Goal: Task Accomplishment & Management: Complete application form

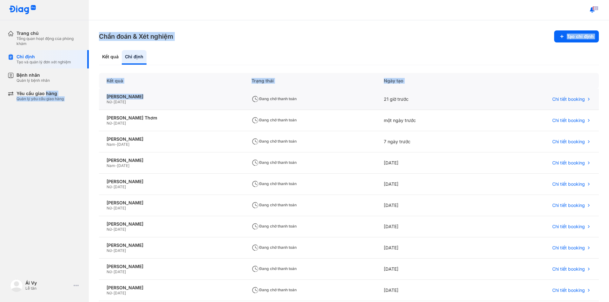
drag, startPoint x: 45, startPoint y: 96, endPoint x: 138, endPoint y: 91, distance: 92.5
click at [138, 91] on div "Trang chủ Tổng quan hoạt động của phòng khám Chỉ định Tạo và quản lý đơn xét ng…" at bounding box center [304, 151] width 609 height 302
click at [132, 98] on div "[PERSON_NAME]" at bounding box center [172, 97] width 130 height 6
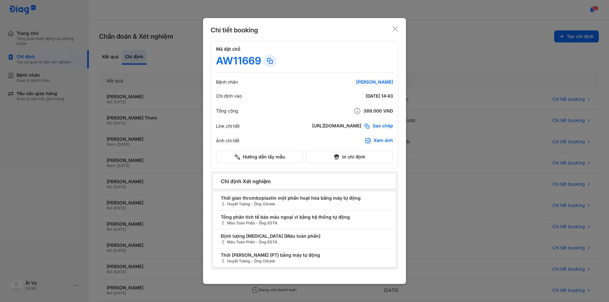
click at [102, 218] on div at bounding box center [304, 151] width 609 height 302
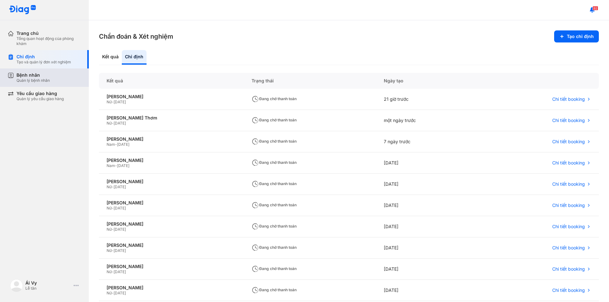
click at [40, 76] on div "Bệnh nhân" at bounding box center [33, 75] width 33 height 6
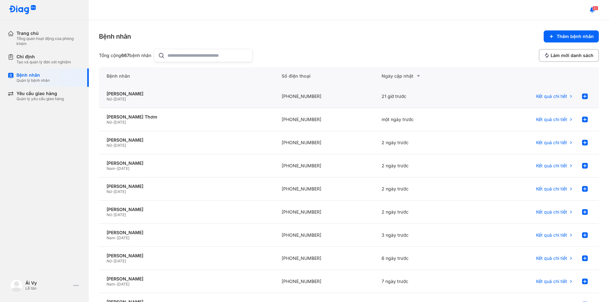
click at [135, 88] on div "Nguyễn Thị Trang Nữ - 18/11/1975" at bounding box center [186, 96] width 175 height 23
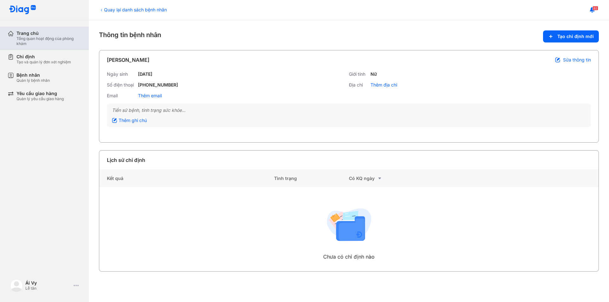
click at [44, 34] on div "Trang chủ" at bounding box center [49, 33] width 65 height 6
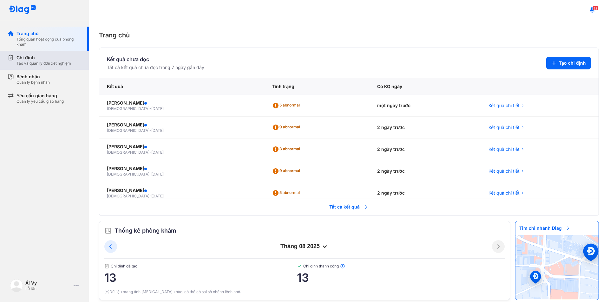
click at [39, 68] on div "Chỉ định Tạo và quản lý đơn xét nghiệm" at bounding box center [48, 60] width 81 height 19
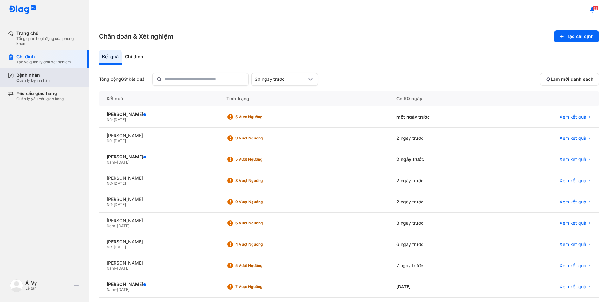
click at [36, 78] on div "Quản lý bệnh nhân" at bounding box center [33, 80] width 33 height 5
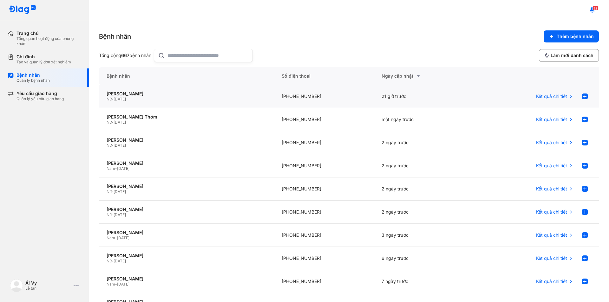
click at [140, 102] on div "Nguyễn Thị Trang Nữ - 18/11/1975" at bounding box center [186, 96] width 175 height 23
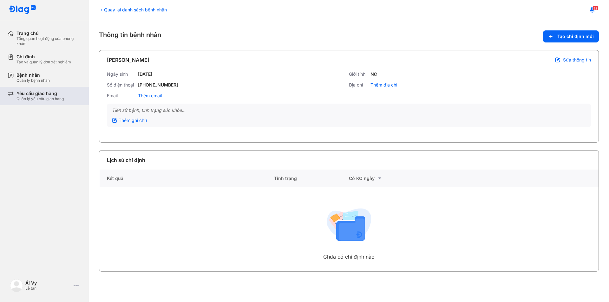
click at [28, 97] on div "Quản lý yêu cầu giao hàng" at bounding box center [40, 98] width 47 height 5
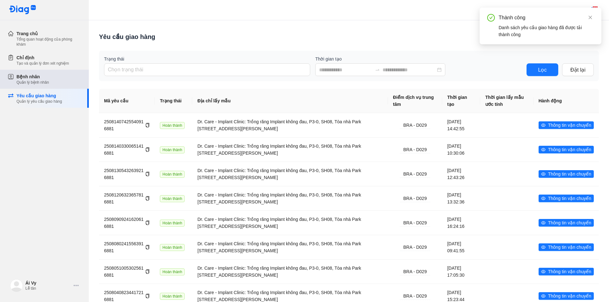
click at [28, 83] on div "Quản lý bệnh nhân" at bounding box center [33, 82] width 32 height 5
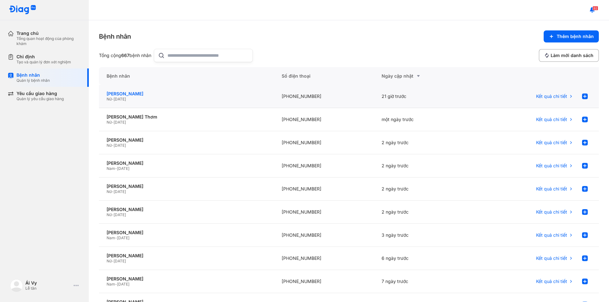
click at [244, 96] on div "[PERSON_NAME]" at bounding box center [187, 94] width 160 height 6
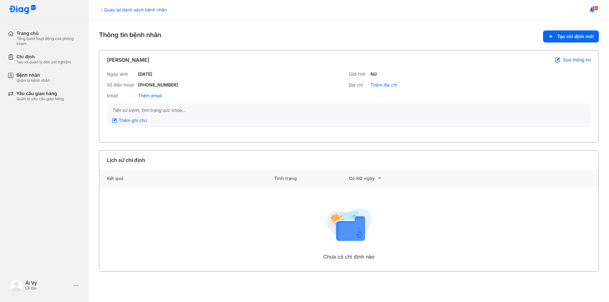
click at [143, 239] on div "Chưa có chỉ định nào" at bounding box center [186, 230] width 175 height 84
click at [147, 237] on div "Chưa có chỉ định nào" at bounding box center [186, 230] width 175 height 84
click at [147, 236] on div "Chưa có chỉ định nào" at bounding box center [186, 230] width 175 height 84
click at [149, 233] on div "Chưa có chỉ định nào" at bounding box center [186, 230] width 175 height 84
click at [42, 33] on div "Trang chủ" at bounding box center [49, 33] width 65 height 6
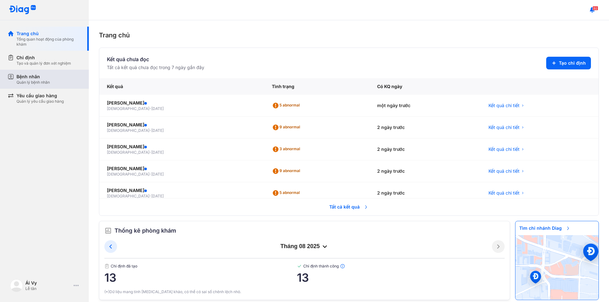
click at [18, 75] on div "Bệnh nhân" at bounding box center [33, 77] width 33 height 6
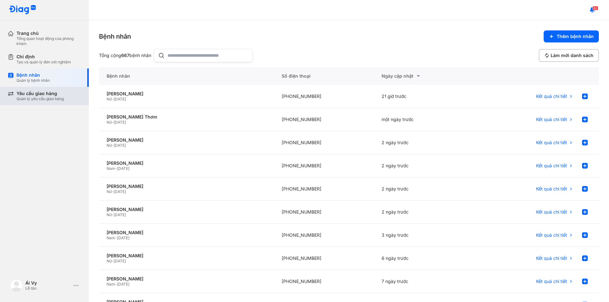
click at [40, 99] on div "Quản lý yêu cầu giao hàng" at bounding box center [40, 98] width 47 height 5
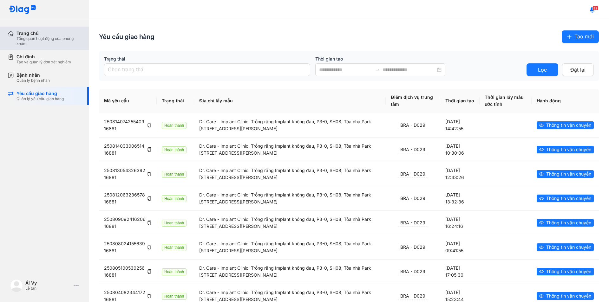
click at [44, 36] on div "Trang chủ" at bounding box center [49, 33] width 65 height 6
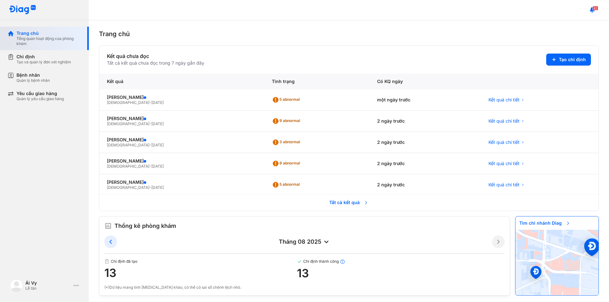
click at [44, 36] on div "Trang chủ" at bounding box center [49, 33] width 65 height 6
click at [37, 61] on div "Tạo và quản lý đơn xét nghiệm" at bounding box center [44, 62] width 55 height 5
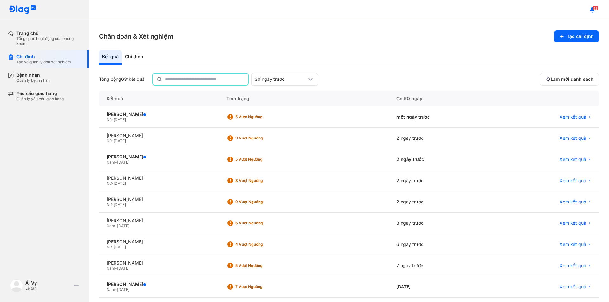
click at [200, 77] on input "text" at bounding box center [204, 79] width 79 height 11
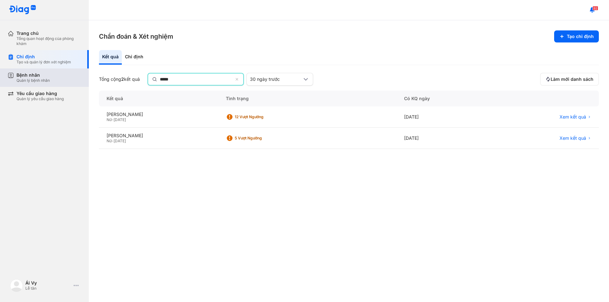
type input "*****"
click at [36, 75] on div "Bệnh nhân" at bounding box center [33, 75] width 33 height 6
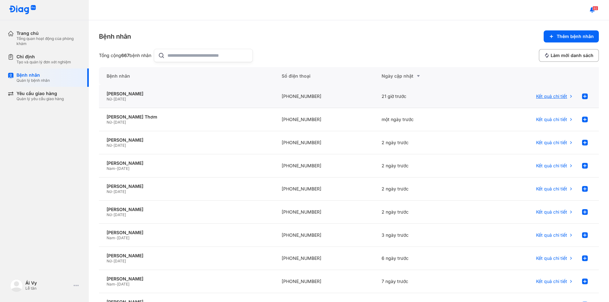
click at [553, 95] on span "Kết quả chi tiết" at bounding box center [551, 97] width 31 height 6
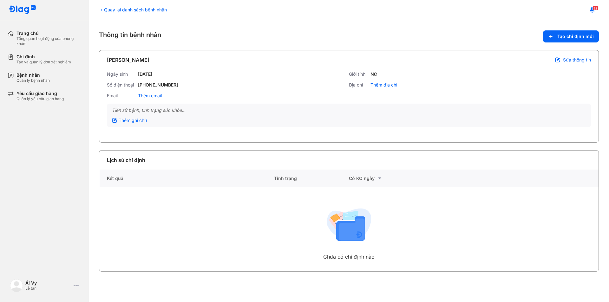
click at [366, 175] on div "Có KQ ngày" at bounding box center [386, 179] width 75 height 8
click at [26, 36] on div "Trang chủ" at bounding box center [49, 33] width 65 height 6
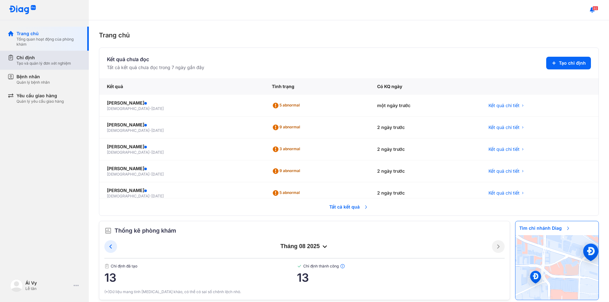
click at [31, 64] on div "Tạo và quản lý đơn xét nghiệm" at bounding box center [44, 63] width 55 height 5
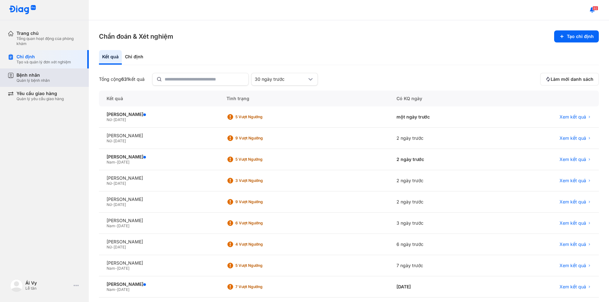
click at [27, 76] on div "Bệnh nhân" at bounding box center [33, 75] width 33 height 6
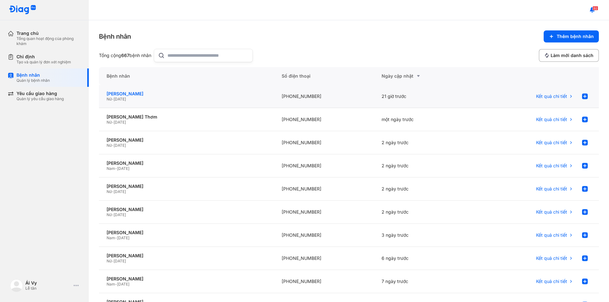
click at [125, 93] on div "[PERSON_NAME]" at bounding box center [187, 94] width 160 height 6
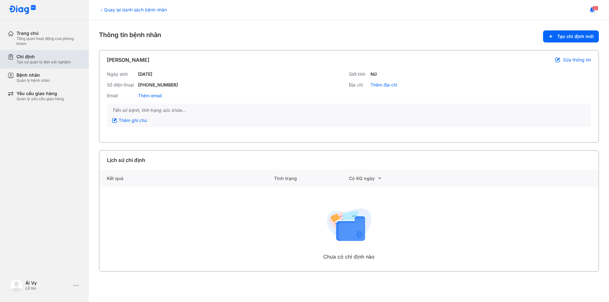
click at [28, 58] on div "Chỉ định" at bounding box center [44, 57] width 55 height 6
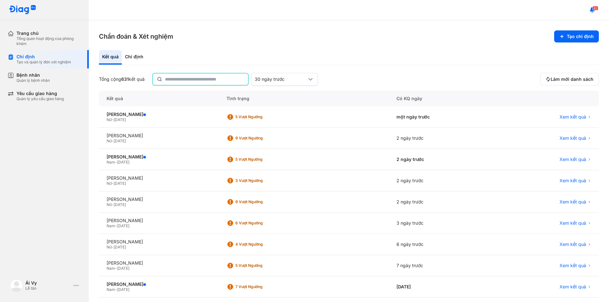
click at [195, 82] on input "text" at bounding box center [204, 79] width 79 height 11
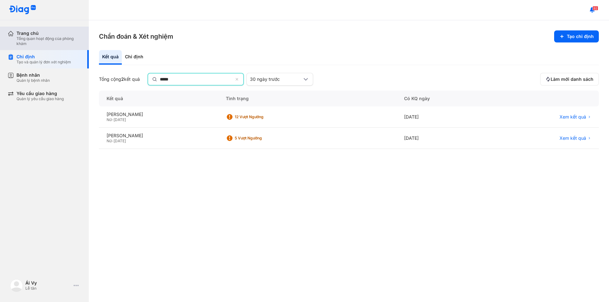
type input "*****"
click at [33, 38] on div "Tổng quan hoạt động của phòng khám" at bounding box center [49, 41] width 65 height 10
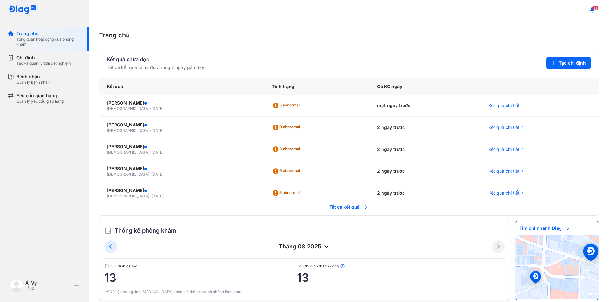
click at [323, 245] on icon at bounding box center [327, 247] width 8 height 8
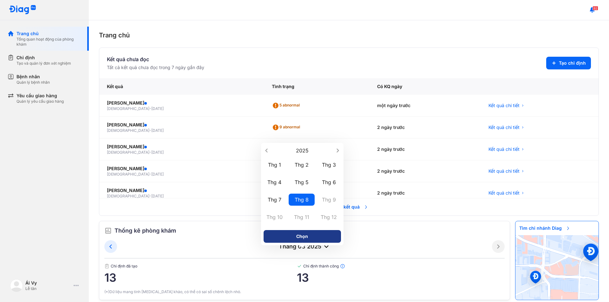
click at [315, 233] on button "Chọn" at bounding box center [302, 236] width 77 height 13
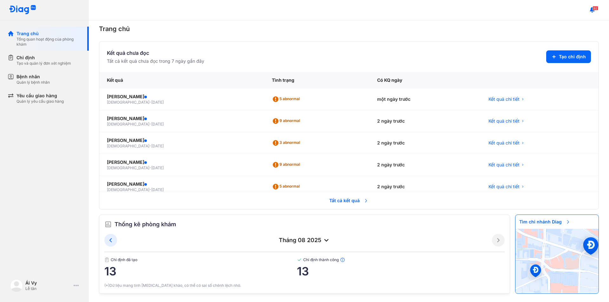
scroll to position [8, 0]
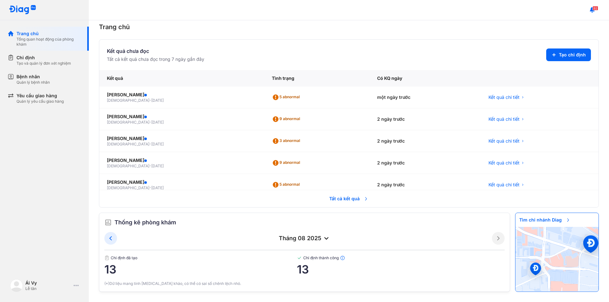
click at [112, 268] on span "13" at bounding box center [200, 269] width 193 height 13
click at [110, 241] on icon at bounding box center [111, 239] width 8 height 8
click at [109, 241] on icon at bounding box center [111, 239] width 8 height 8
click at [495, 240] on icon at bounding box center [499, 239] width 8 height 8
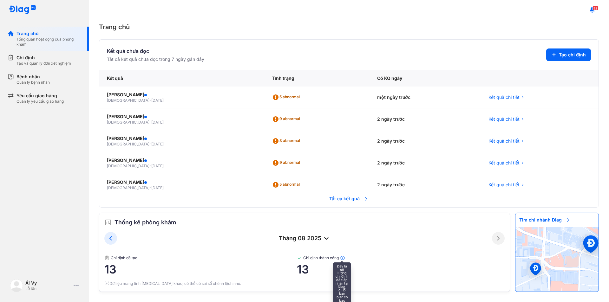
click at [340, 258] on img at bounding box center [342, 258] width 5 height 5
click at [303, 273] on span "13" at bounding box center [401, 269] width 208 height 13
click at [332, 199] on span "Tất cả kết quả" at bounding box center [349, 199] width 47 height 14
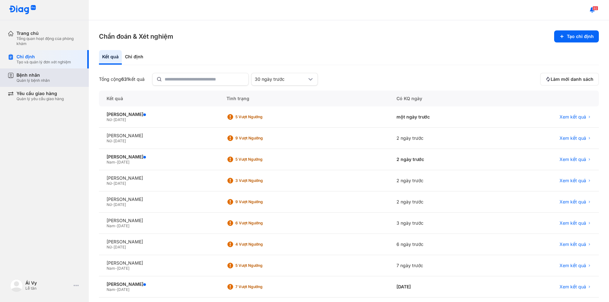
click at [46, 83] on div "Quản lý bệnh nhân" at bounding box center [33, 80] width 33 height 5
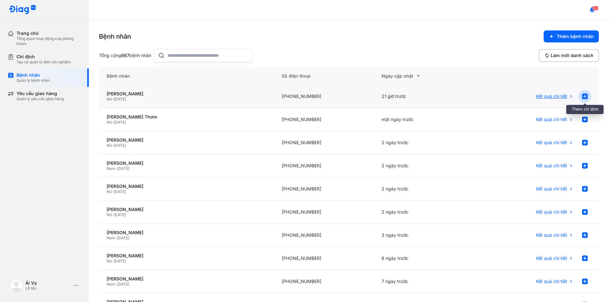
click at [579, 95] on div at bounding box center [585, 96] width 13 height 13
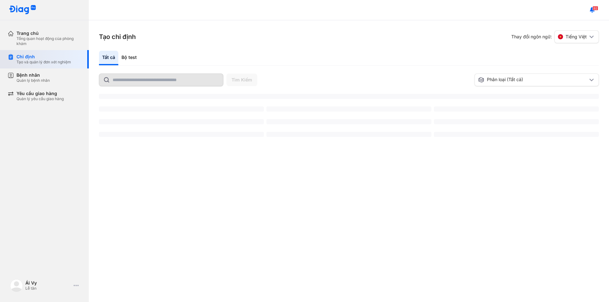
click at [134, 54] on div "Bộ test" at bounding box center [129, 58] width 22 height 15
click at [132, 55] on div "Bộ test" at bounding box center [129, 58] width 22 height 15
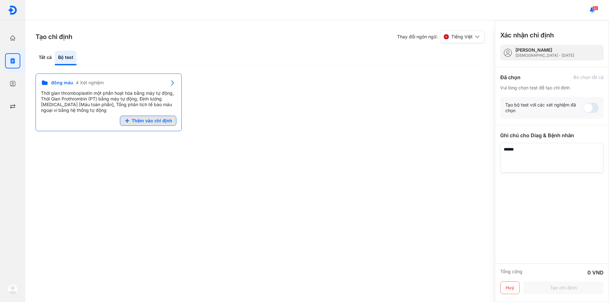
click at [143, 119] on span "Thêm vào chỉ định" at bounding box center [152, 121] width 41 height 6
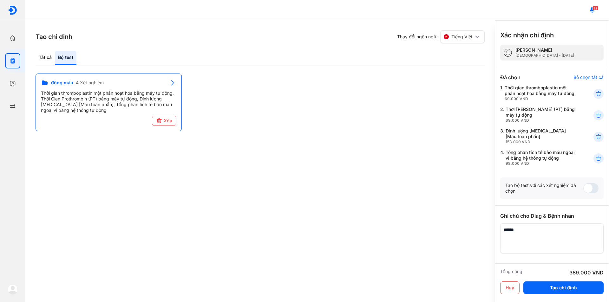
click at [440, 186] on div "Tạo chỉ định Thay đổi ngôn ngữ: Tiếng Việt Tất cả Bộ test Tìm Kiếm Phân loại (T…" at bounding box center [260, 161] width 470 height 282
click at [13, 43] on div at bounding box center [12, 37] width 15 height 15
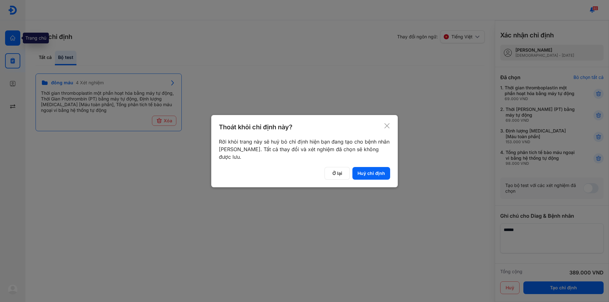
click at [13, 43] on div at bounding box center [304, 151] width 609 height 302
